Goal: Find specific page/section: Find specific page/section

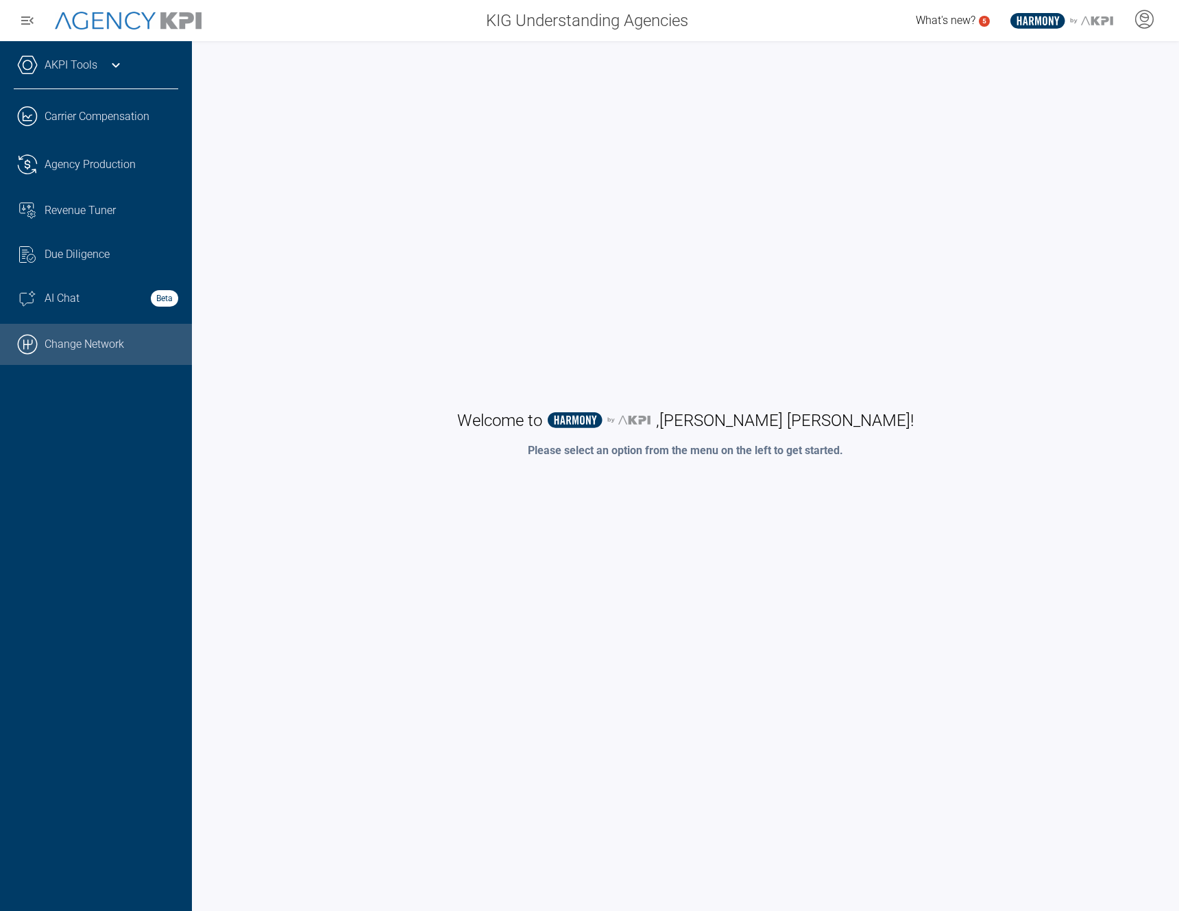
click at [71, 343] on link ".cls-1{fill:none;stroke:#000;stroke-linecap:round;stroke-linejoin:round;stroke-…" at bounding box center [96, 344] width 192 height 41
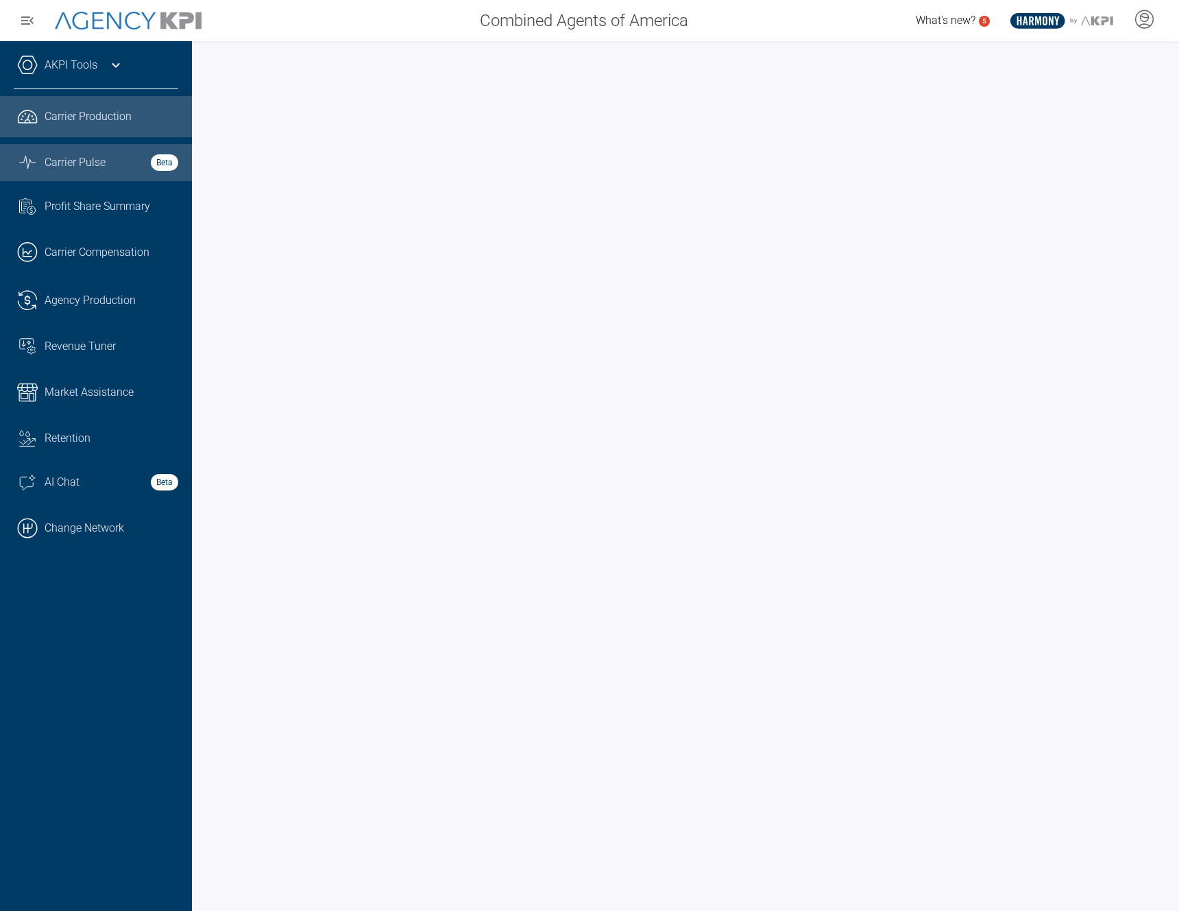
click at [93, 165] on span "Carrier Pulse" at bounding box center [75, 162] width 61 height 16
